Goal: Obtain resource: Download file/media

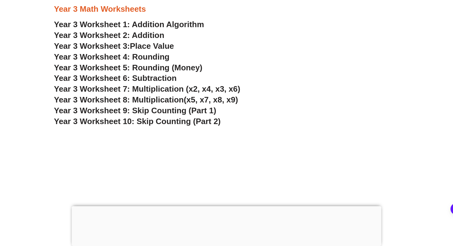
scroll to position [870, 0]
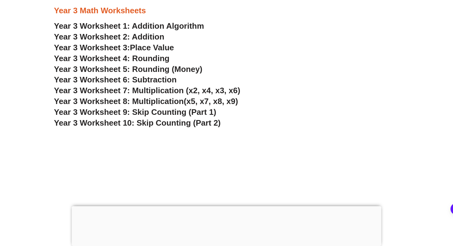
click at [174, 111] on span "Year 3 Worksheet 9: Skip Counting (Part 1)" at bounding box center [135, 111] width 163 height 9
click at [175, 124] on span "Year 3 Worksheet 10: Skip Counting (Part 2)" at bounding box center [137, 122] width 167 height 9
click at [163, 53] on h3 "Year 3 Worksheet 3: Place Value" at bounding box center [226, 48] width 345 height 10
click at [167, 48] on span "Place Value" at bounding box center [152, 47] width 44 height 9
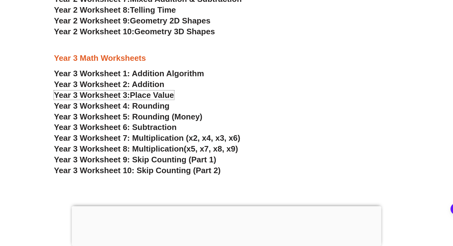
scroll to position [819, 0]
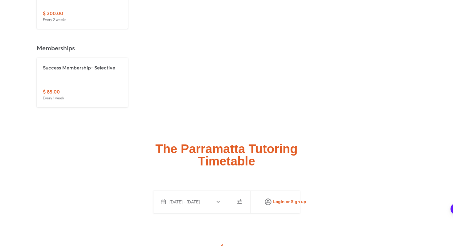
scroll to position [1750, 0]
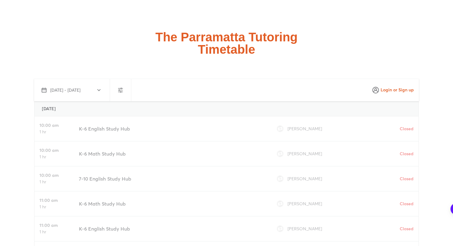
click at [118, 86] on icon "button" at bounding box center [120, 89] width 7 height 7
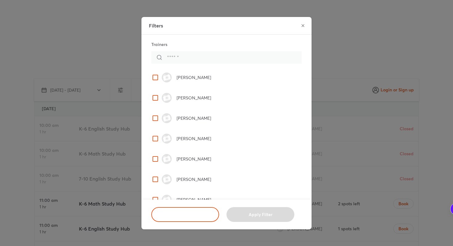
scroll to position [0, 0]
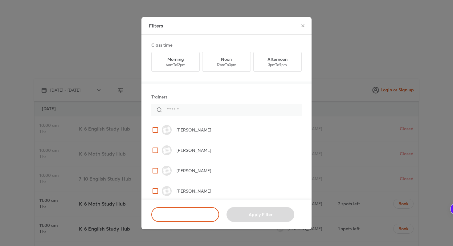
click at [305, 27] on icon "close" at bounding box center [303, 25] width 5 height 5
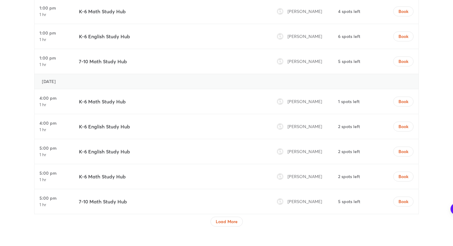
scroll to position [2170, 0]
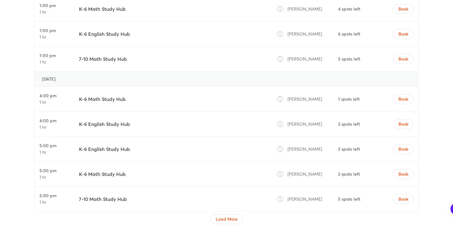
click at [230, 214] on button "Load More" at bounding box center [227, 219] width 32 height 10
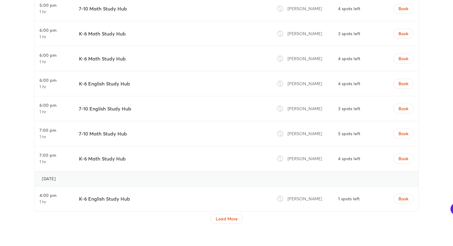
scroll to position [2763, 0]
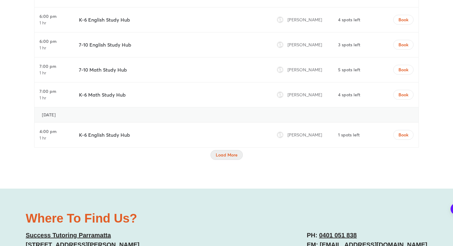
click at [227, 152] on span "Load More" at bounding box center [227, 155] width 22 height 6
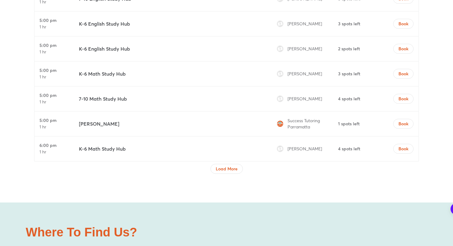
scroll to position [3265, 0]
click at [225, 165] on span "Load More" at bounding box center [227, 168] width 22 height 6
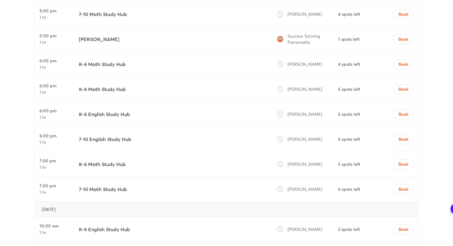
scroll to position [3414, 0]
